Goal: Task Accomplishment & Management: Manage account settings

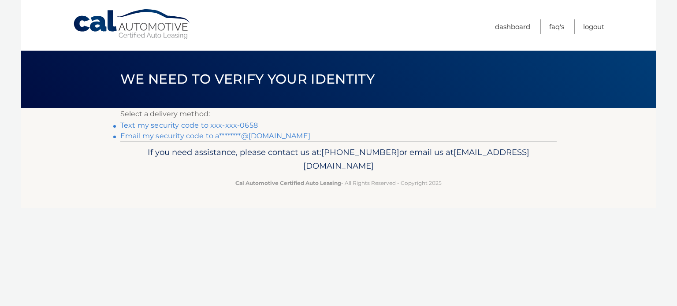
click at [232, 118] on p "Select a delivery method:" at bounding box center [338, 114] width 437 height 12
click at [232, 124] on link "Text my security code to xxx-xxx-0658" at bounding box center [189, 125] width 138 height 8
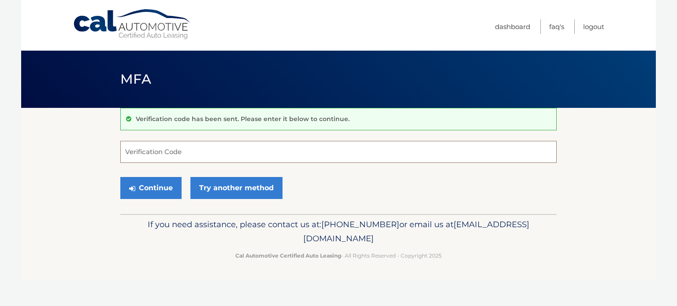
click at [183, 150] on input "Verification Code" at bounding box center [338, 152] width 437 height 22
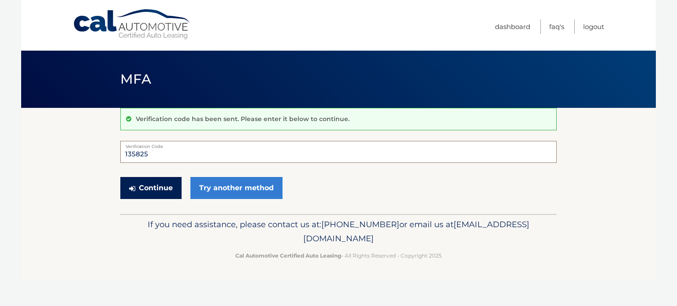
type input "135825"
click at [161, 185] on button "Continue" at bounding box center [150, 188] width 61 height 22
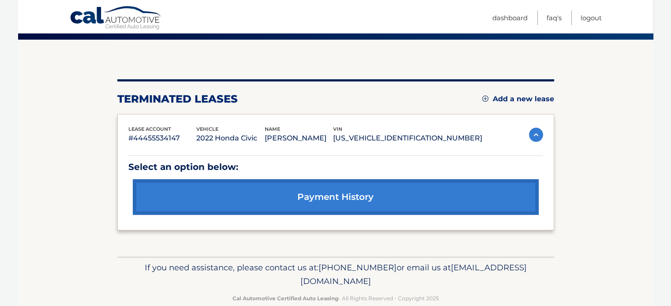
scroll to position [81, 0]
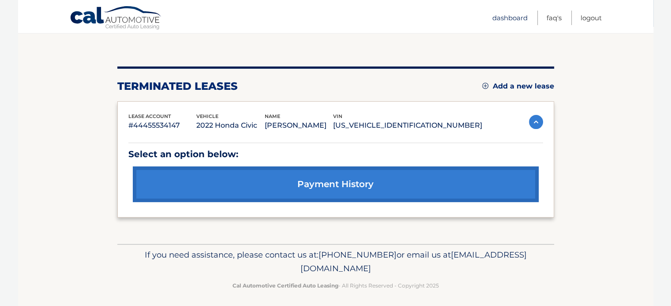
click at [510, 17] on link "Dashboard" at bounding box center [509, 18] width 35 height 15
